Goal: Book appointment/travel/reservation

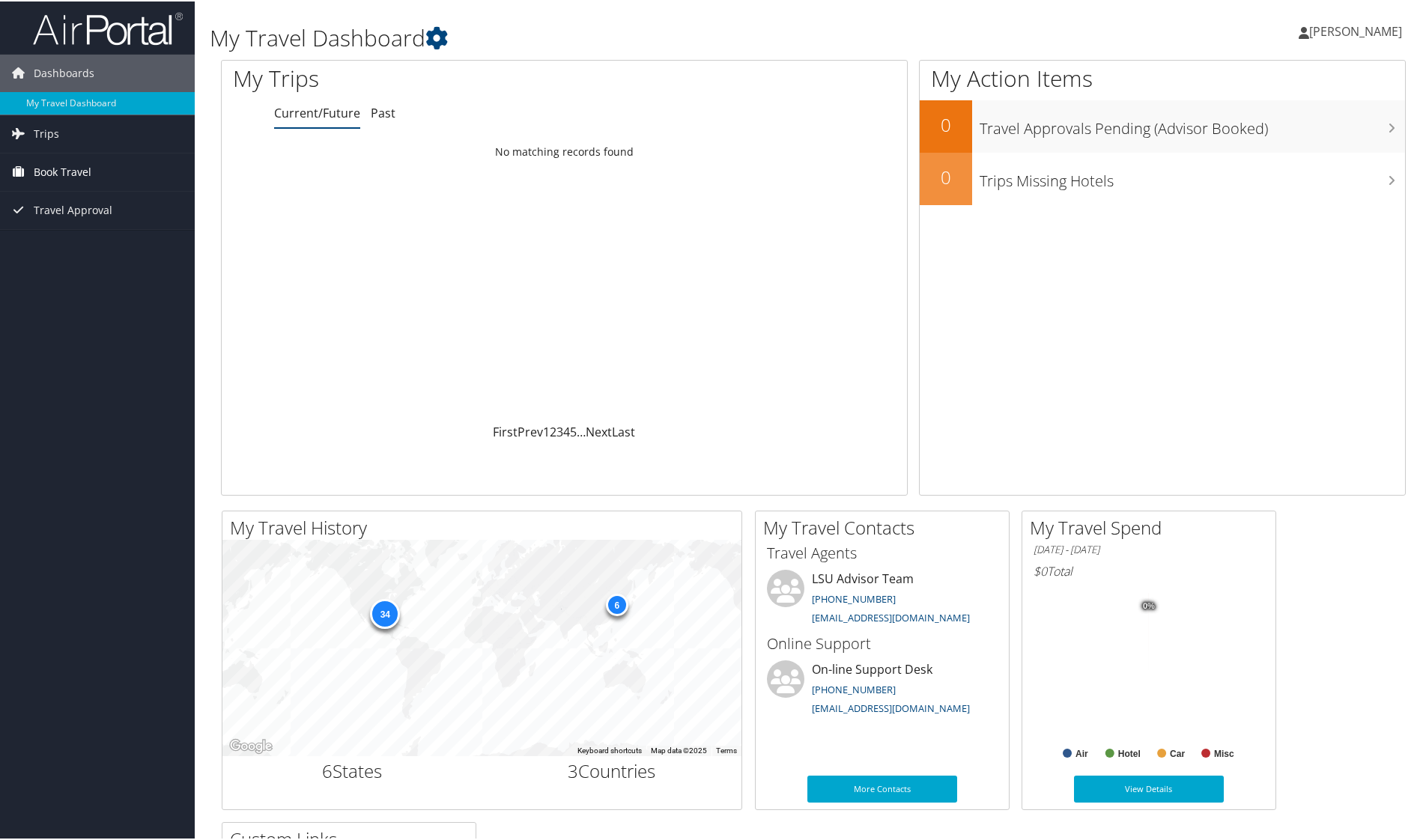
click at [75, 172] on span "Book Travel" at bounding box center [62, 171] width 57 height 38
click at [72, 224] on link "Book/Manage Online Trips" at bounding box center [98, 223] width 195 height 22
click at [81, 223] on link "Book/Manage Online Trips" at bounding box center [98, 223] width 195 height 22
